Goal: Task Accomplishment & Management: Manage account settings

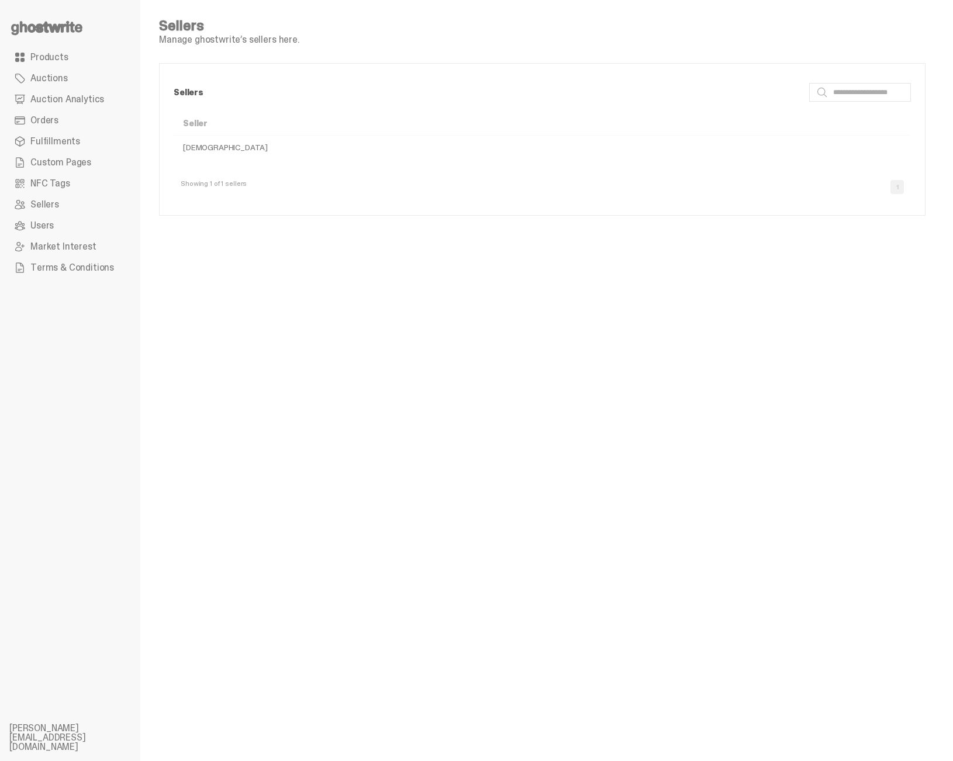
click at [47, 120] on span "Orders" at bounding box center [44, 120] width 28 height 9
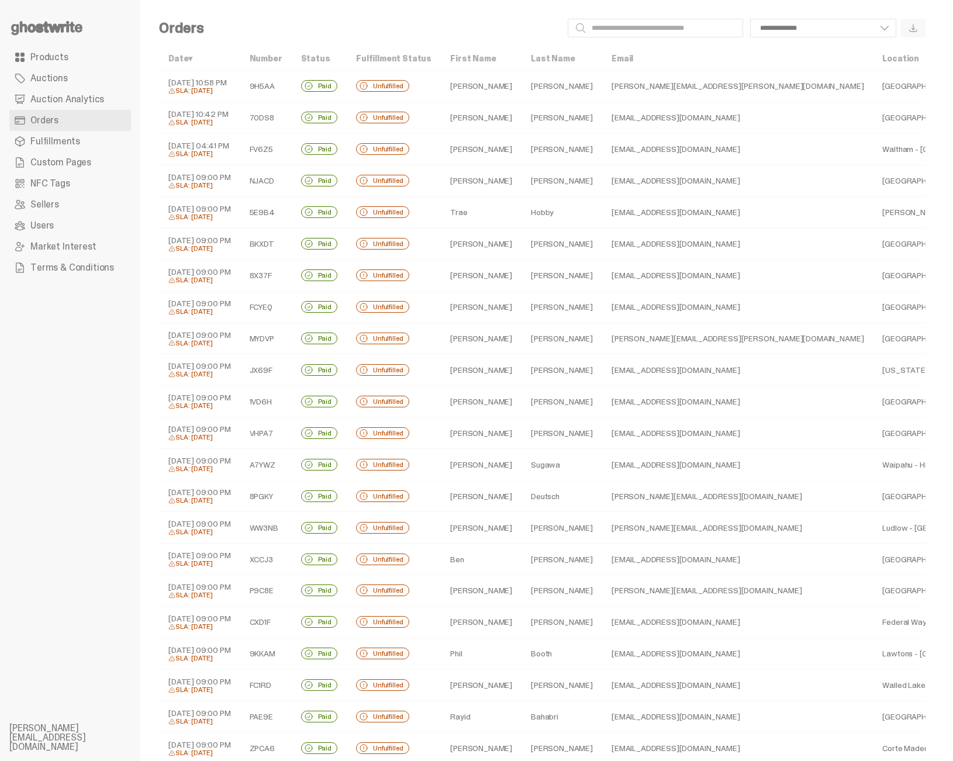
click at [471, 195] on td "[PERSON_NAME]" at bounding box center [481, 181] width 81 height 32
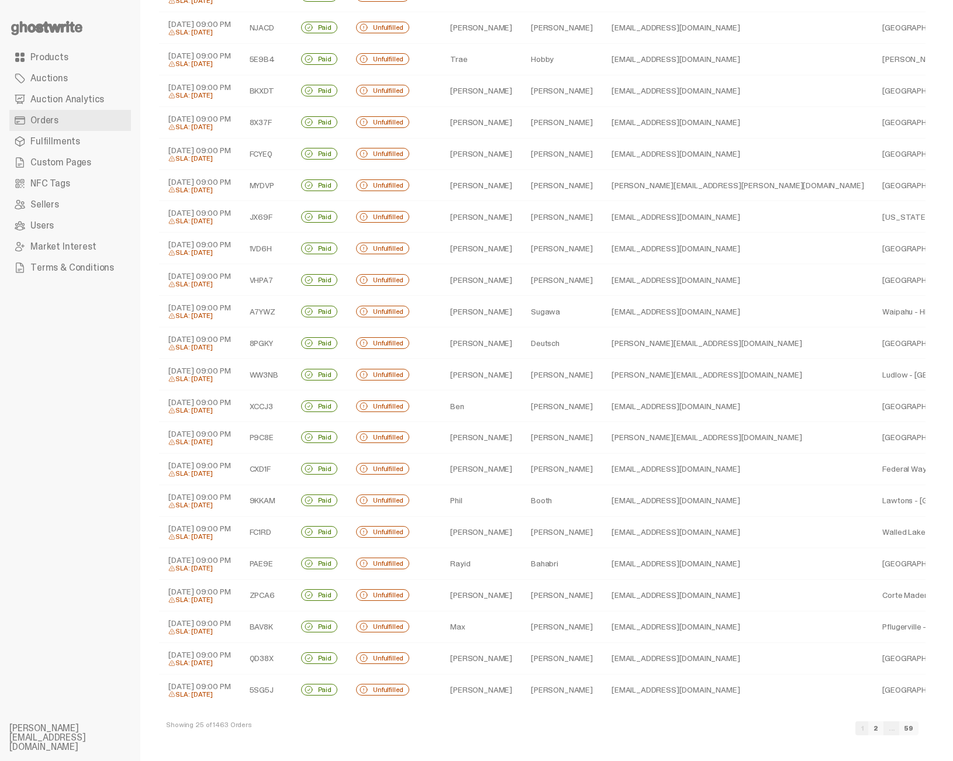
click at [883, 731] on link "2" at bounding box center [875, 728] width 15 height 14
select select
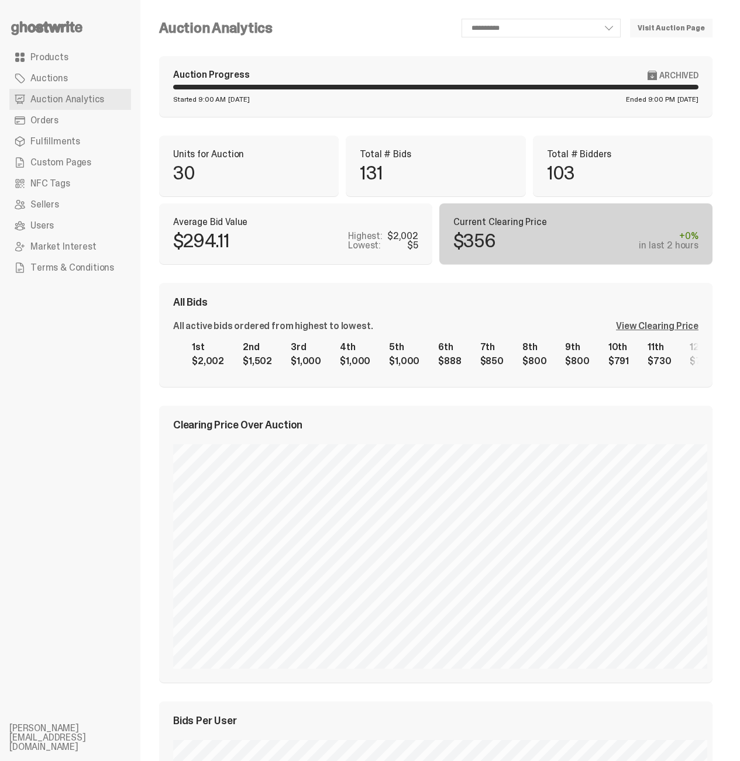
click at [86, 395] on ul "Products Auctions Auction Analytics Orders Fulfillments Custom Pages NFC Tags S…" at bounding box center [70, 380] width 140 height 761
click at [107, 407] on ul "Products Auctions Auction Analytics Orders Fulfillments Custom Pages NFC Tags S…" at bounding box center [70, 380] width 140 height 761
click at [72, 75] on link "Auctions" at bounding box center [70, 78] width 122 height 21
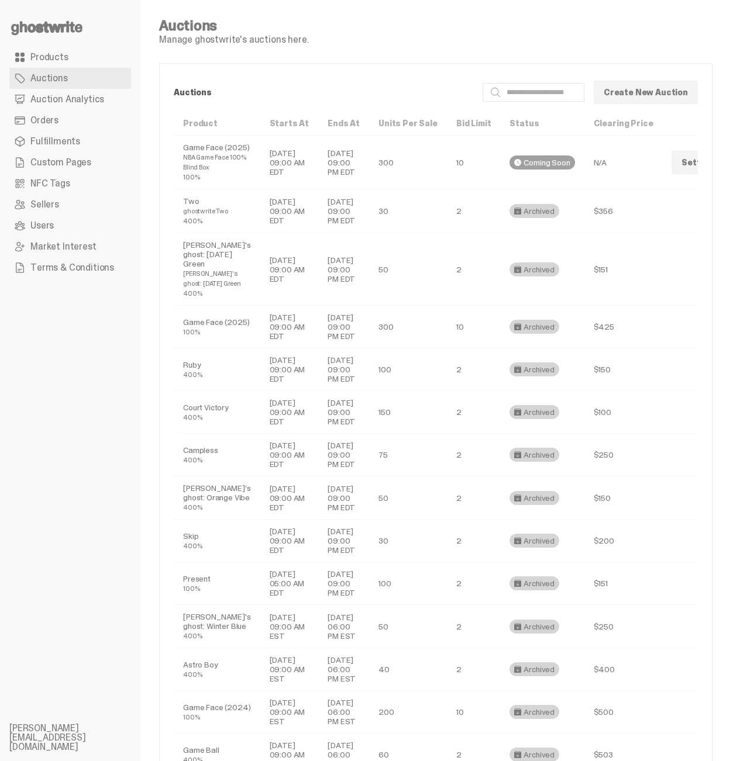
click at [71, 98] on span "Auction Analytics" at bounding box center [67, 99] width 74 height 9
